Goal: Check status: Check status

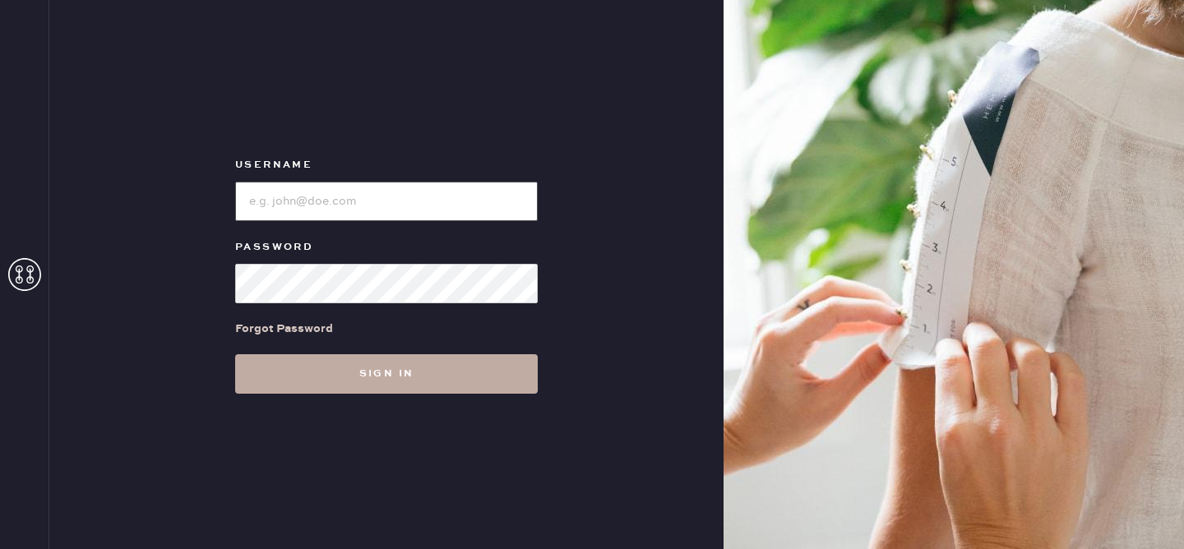
type input "reformationvalencia"
click at [327, 355] on button "Sign in" at bounding box center [386, 373] width 303 height 39
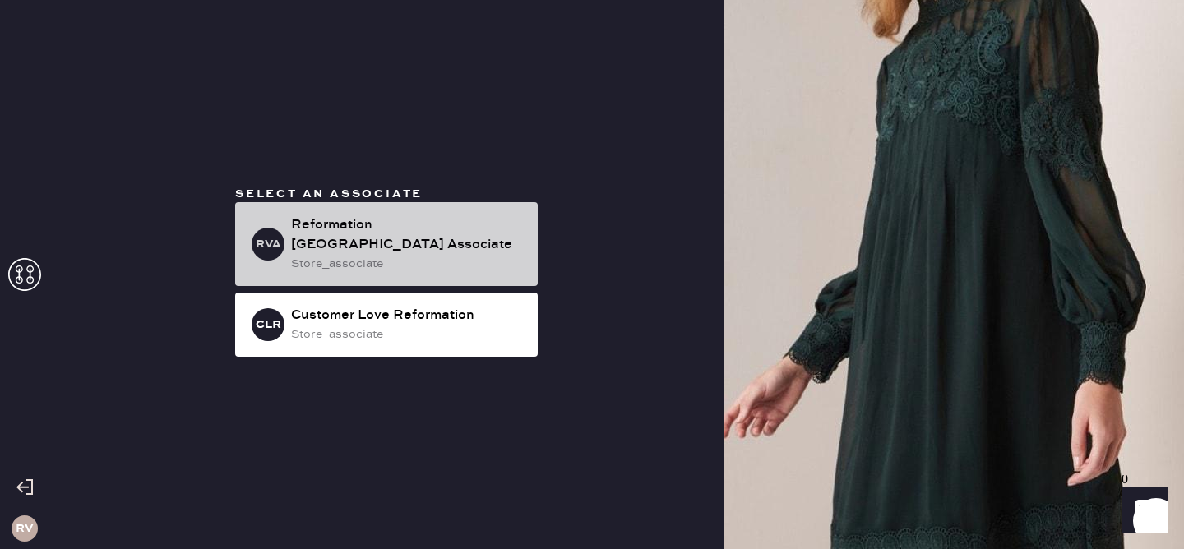
click at [366, 237] on div "Reformation [GEOGRAPHIC_DATA] Associate" at bounding box center [408, 234] width 234 height 39
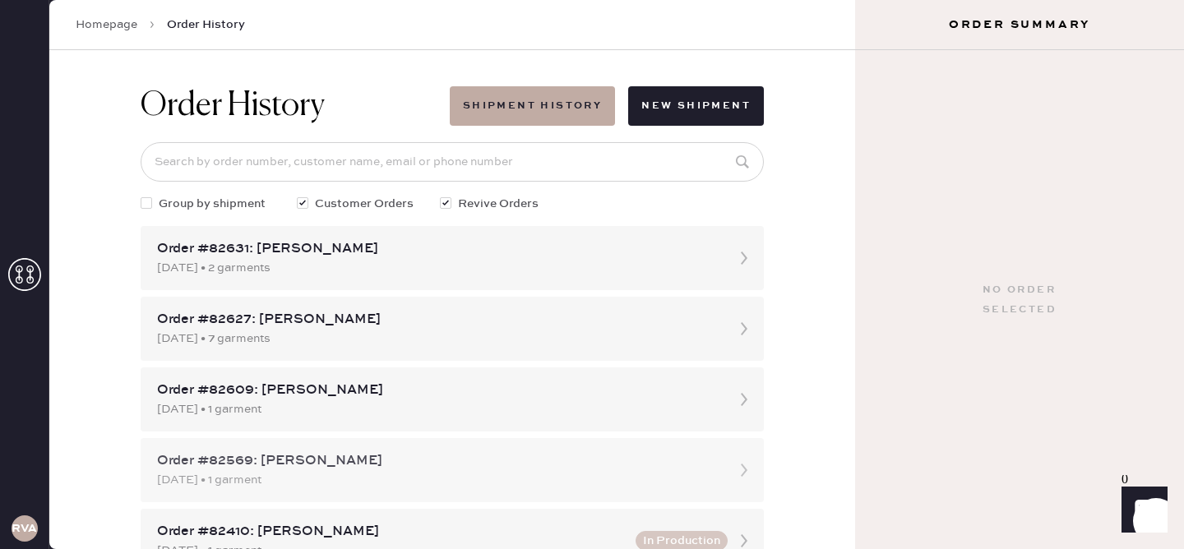
click at [385, 470] on div "Order #82569: [PERSON_NAME]" at bounding box center [437, 462] width 561 height 20
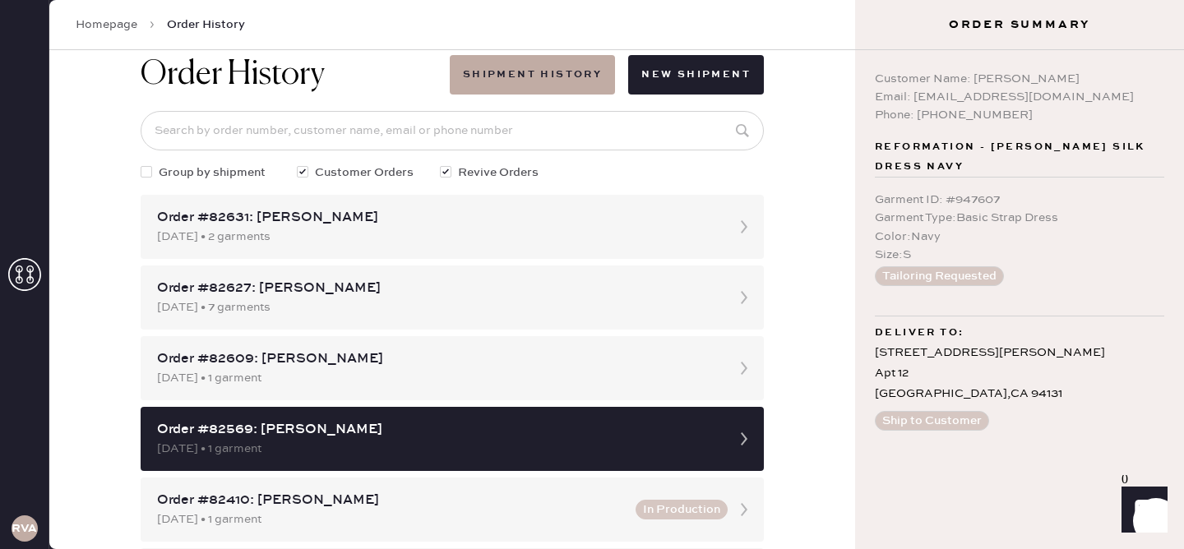
scroll to position [30, 0]
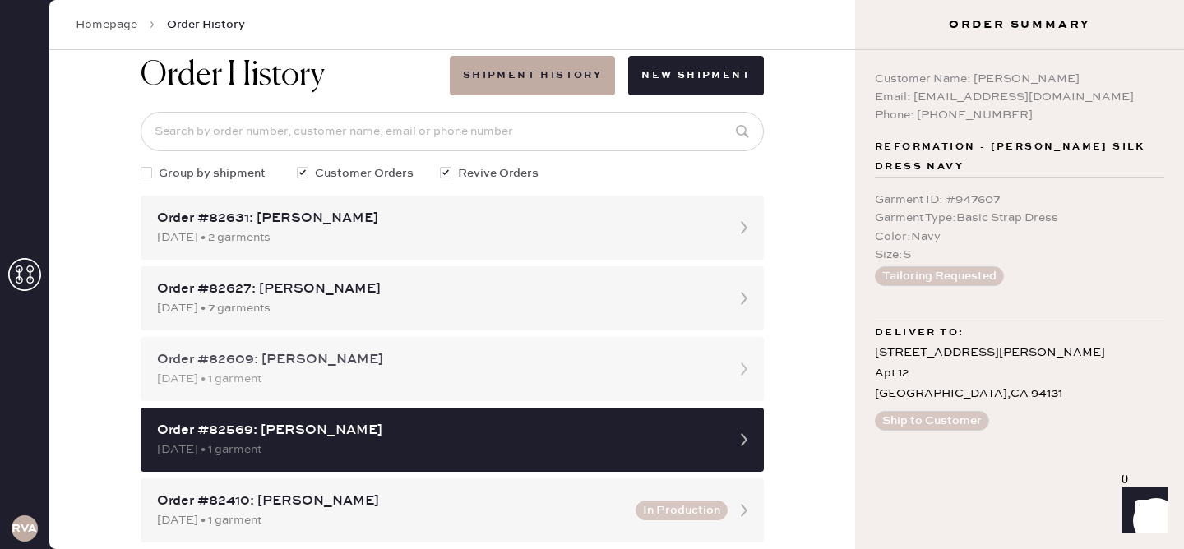
click at [315, 365] on div "Order #82609: [PERSON_NAME]" at bounding box center [437, 360] width 561 height 20
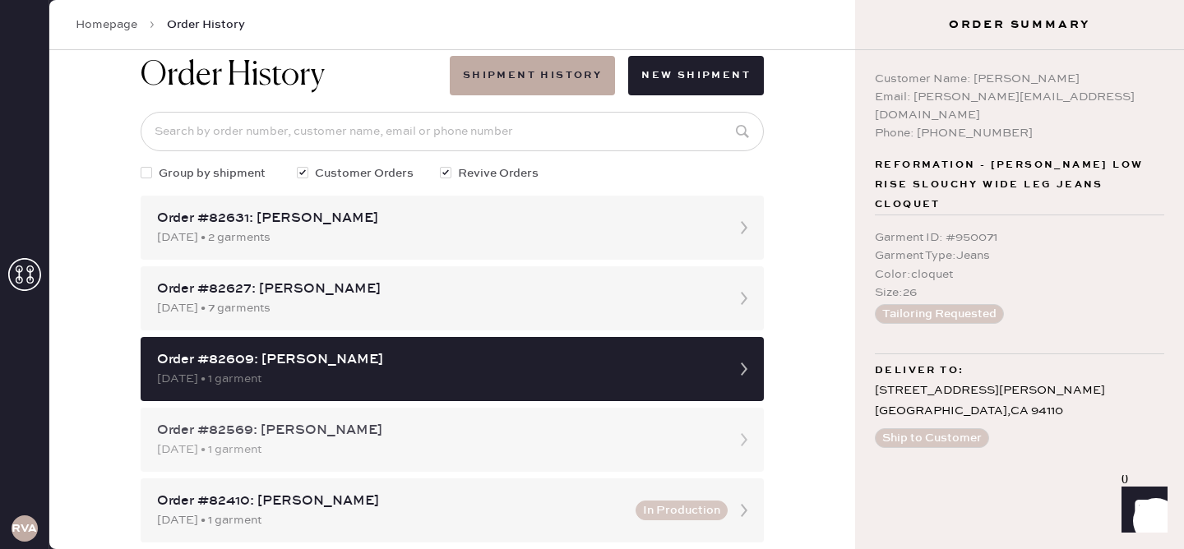
click at [308, 447] on div "[DATE] • 1 garment" at bounding box center [437, 450] width 561 height 18
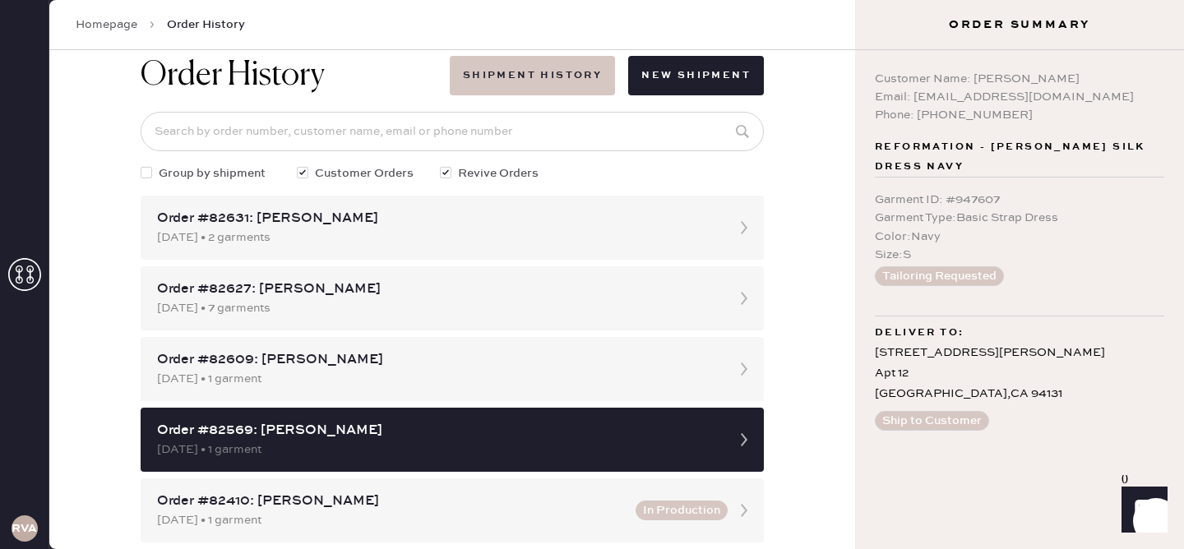
click at [493, 63] on button "Shipment History" at bounding box center [532, 75] width 165 height 39
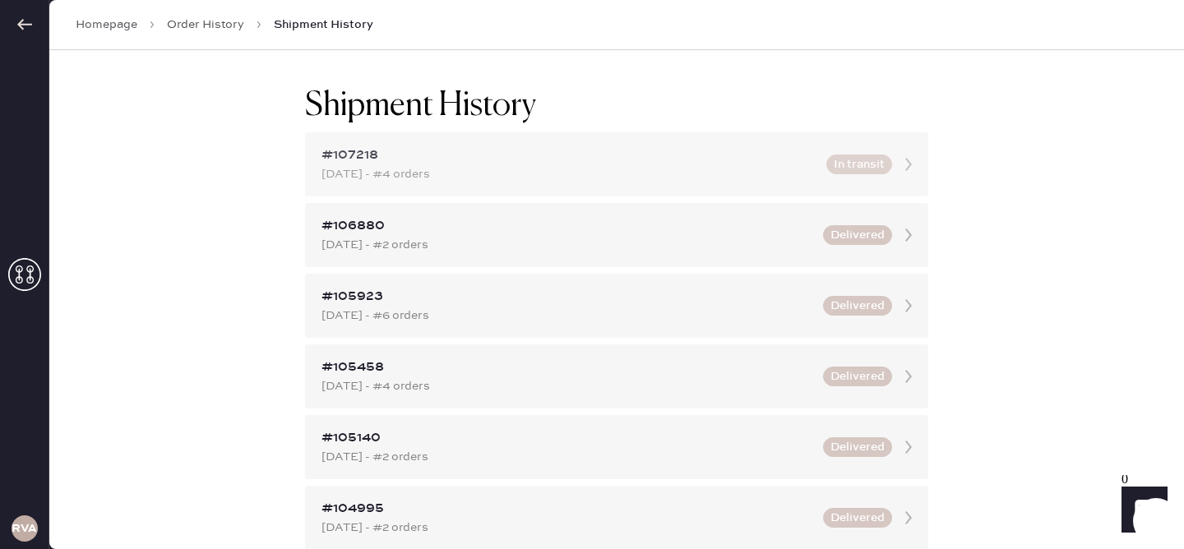
click at [476, 161] on div "#107218" at bounding box center [569, 156] width 495 height 20
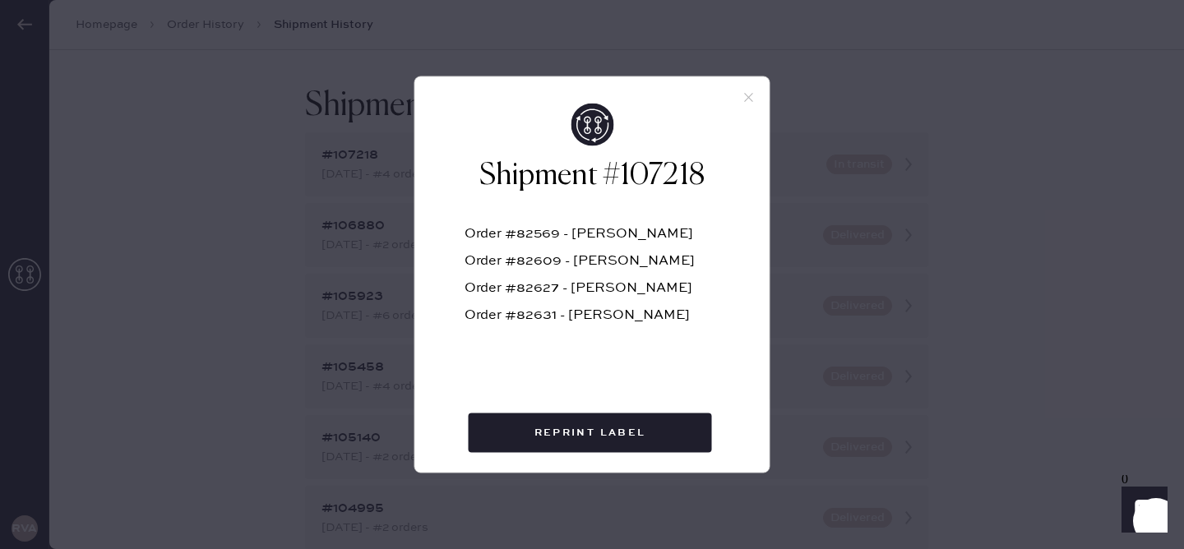
click at [747, 95] on use at bounding box center [748, 97] width 9 height 9
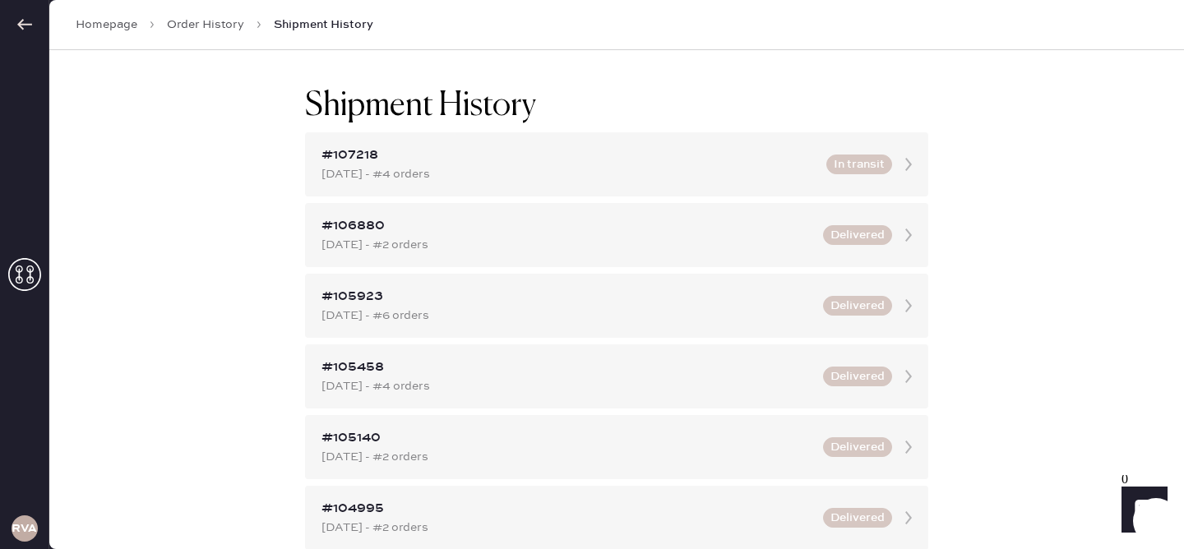
click at [29, 22] on icon at bounding box center [24, 24] width 16 height 16
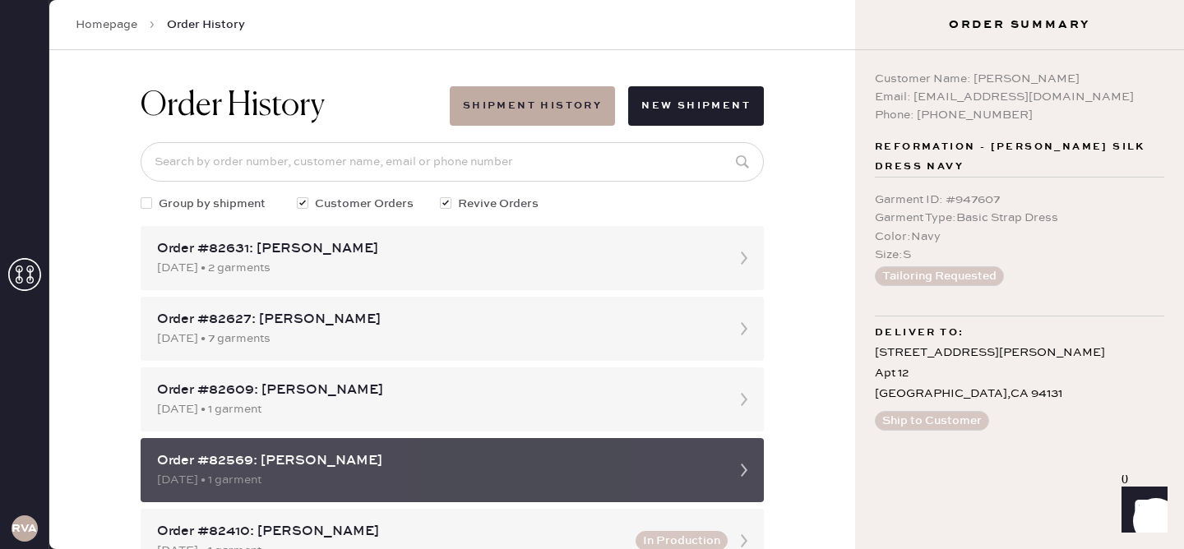
click at [375, 483] on div "[DATE] • 1 garment" at bounding box center [437, 480] width 561 height 18
